Goal: Use online tool/utility: Use online tool/utility

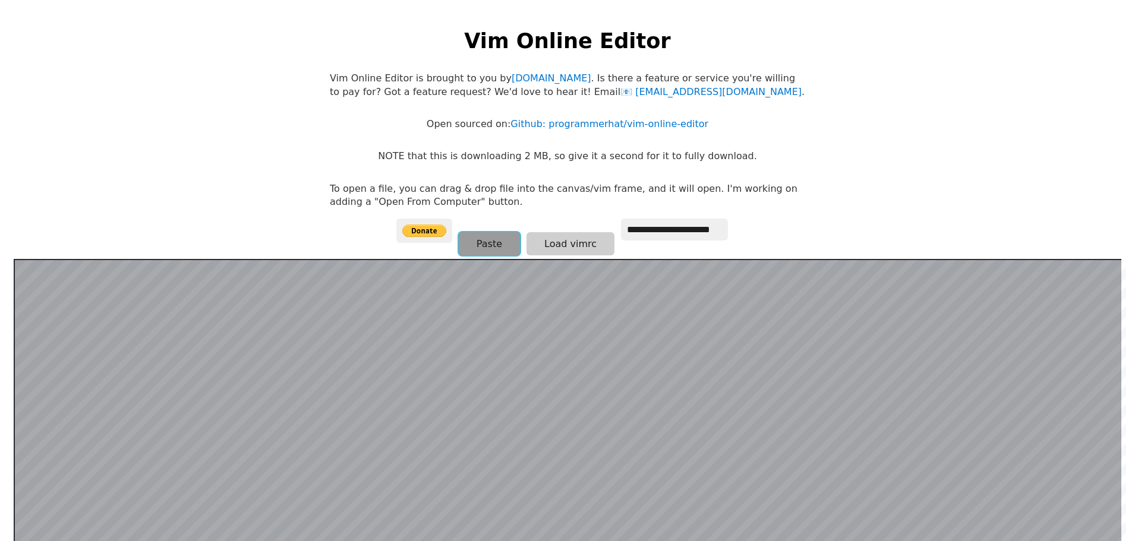
click at [495, 247] on button "Paste" at bounding box center [489, 243] width 61 height 23
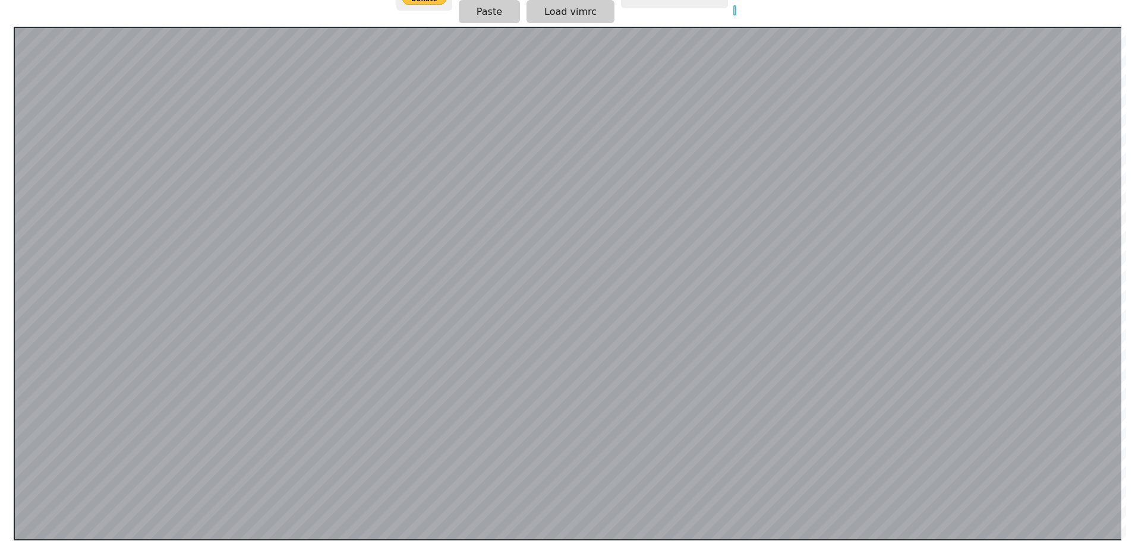
scroll to position [173, 0]
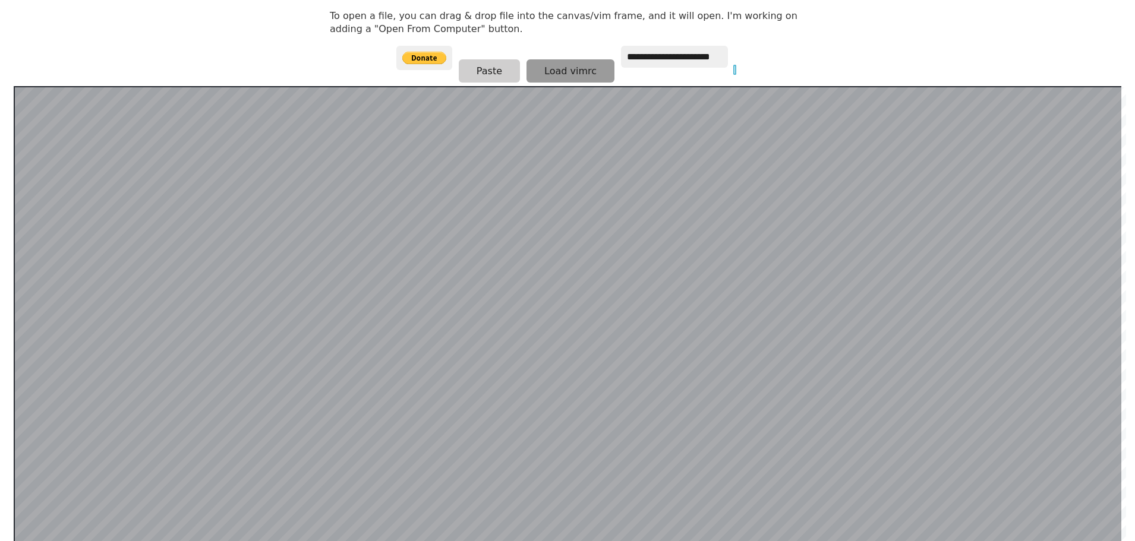
type input "*"
click at [543, 71] on button "Load vimrc" at bounding box center [570, 70] width 88 height 23
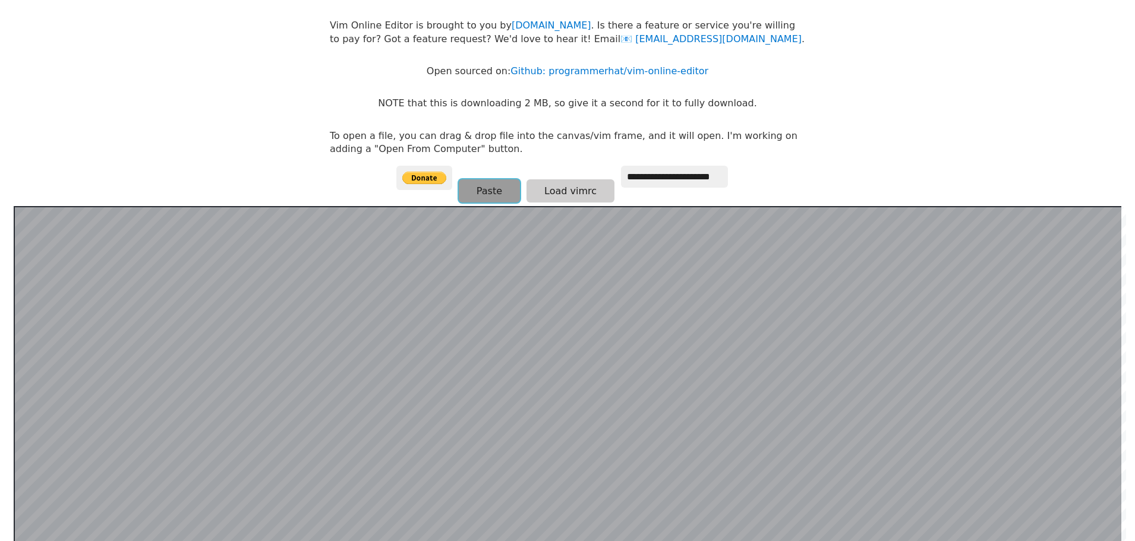
scroll to position [0, 7]
click at [497, 188] on button "Paste" at bounding box center [489, 190] width 61 height 23
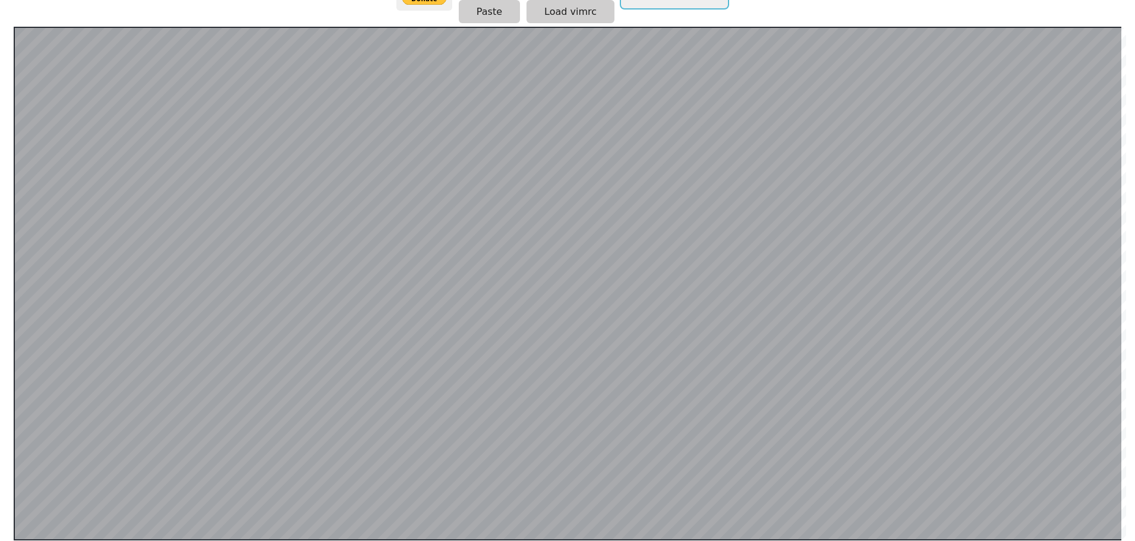
scroll to position [0, 0]
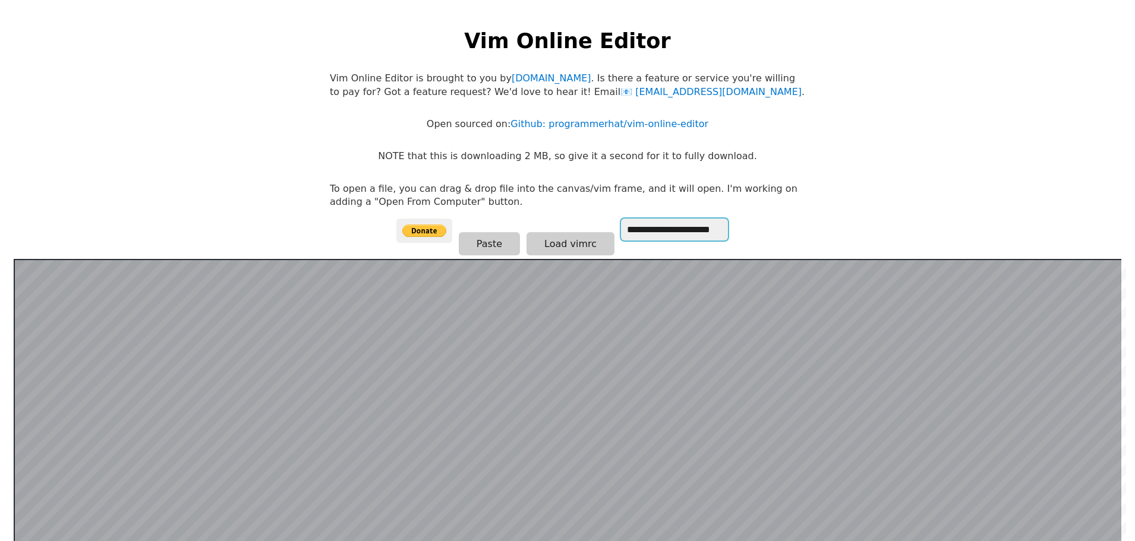
click at [626, 233] on input "**********" at bounding box center [674, 230] width 107 height 22
click at [498, 242] on button "Paste" at bounding box center [489, 243] width 61 height 23
drag, startPoint x: 551, startPoint y: 423, endPoint x: 449, endPoint y: 174, distance: 269.3
